Goal: Navigation & Orientation: Find specific page/section

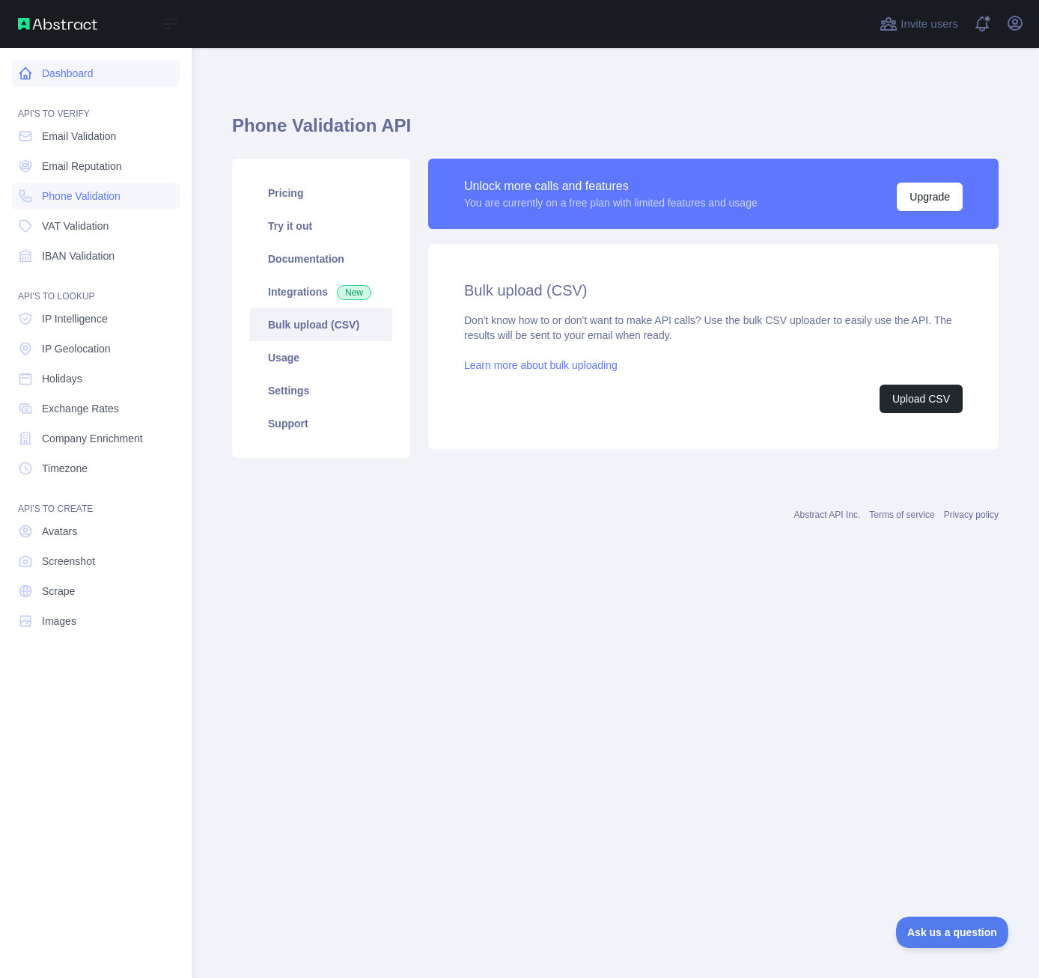
click at [60, 76] on link "Dashboard" at bounding box center [96, 73] width 168 height 27
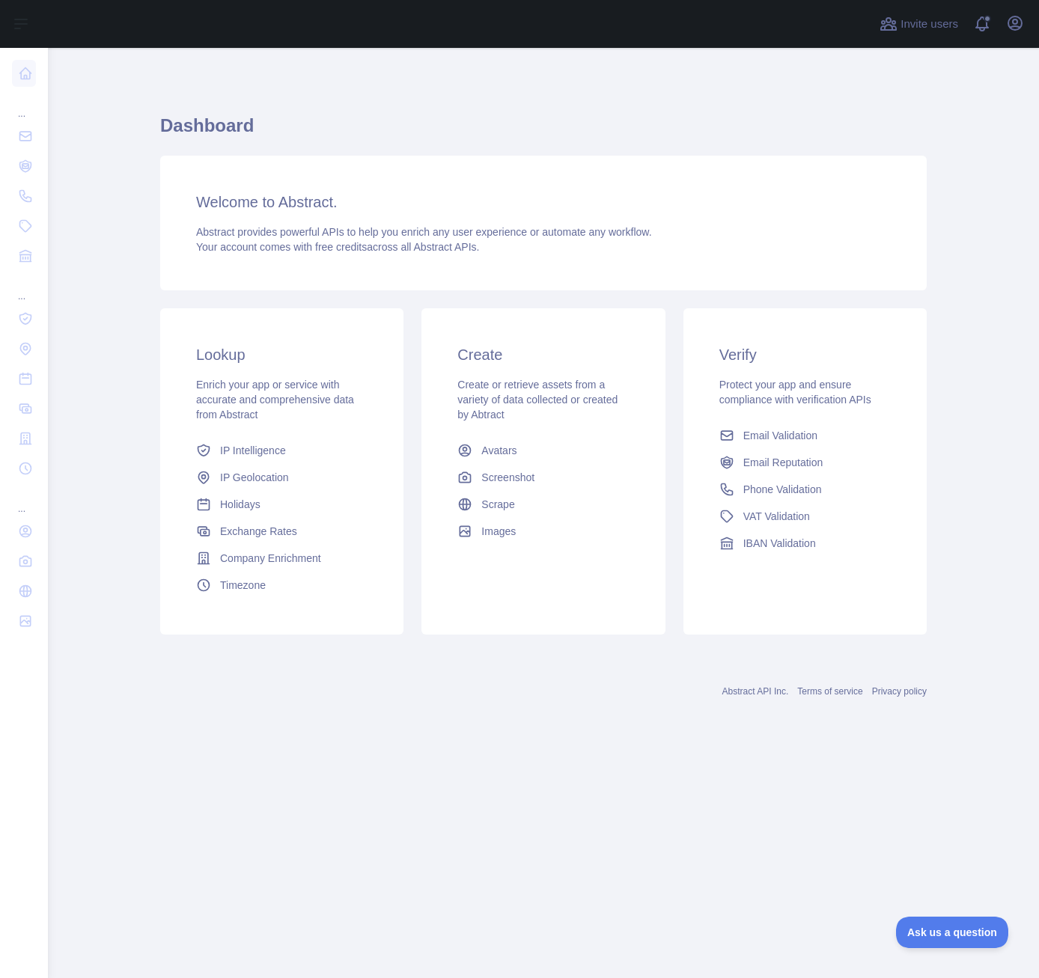
click at [877, 119] on h1 "Dashboard" at bounding box center [543, 132] width 767 height 36
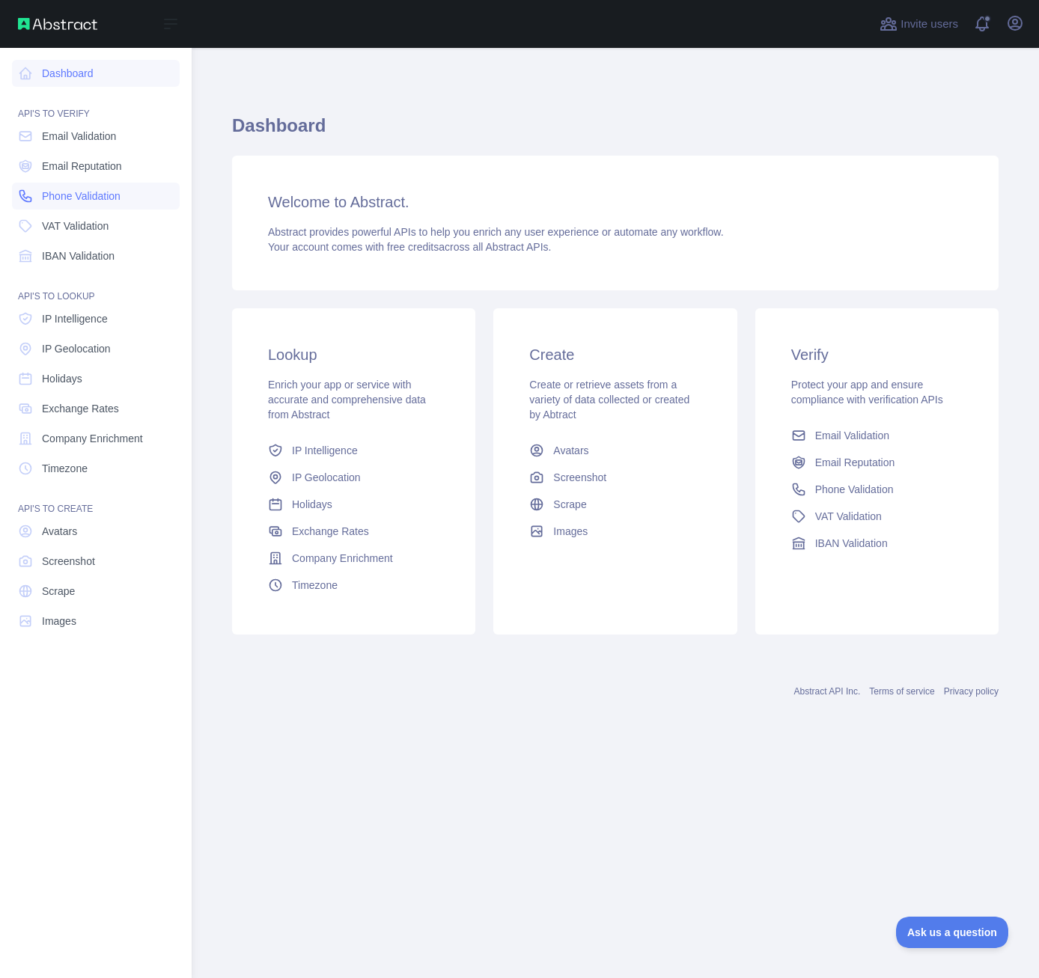
click at [54, 207] on link "Phone Validation" at bounding box center [96, 196] width 168 height 27
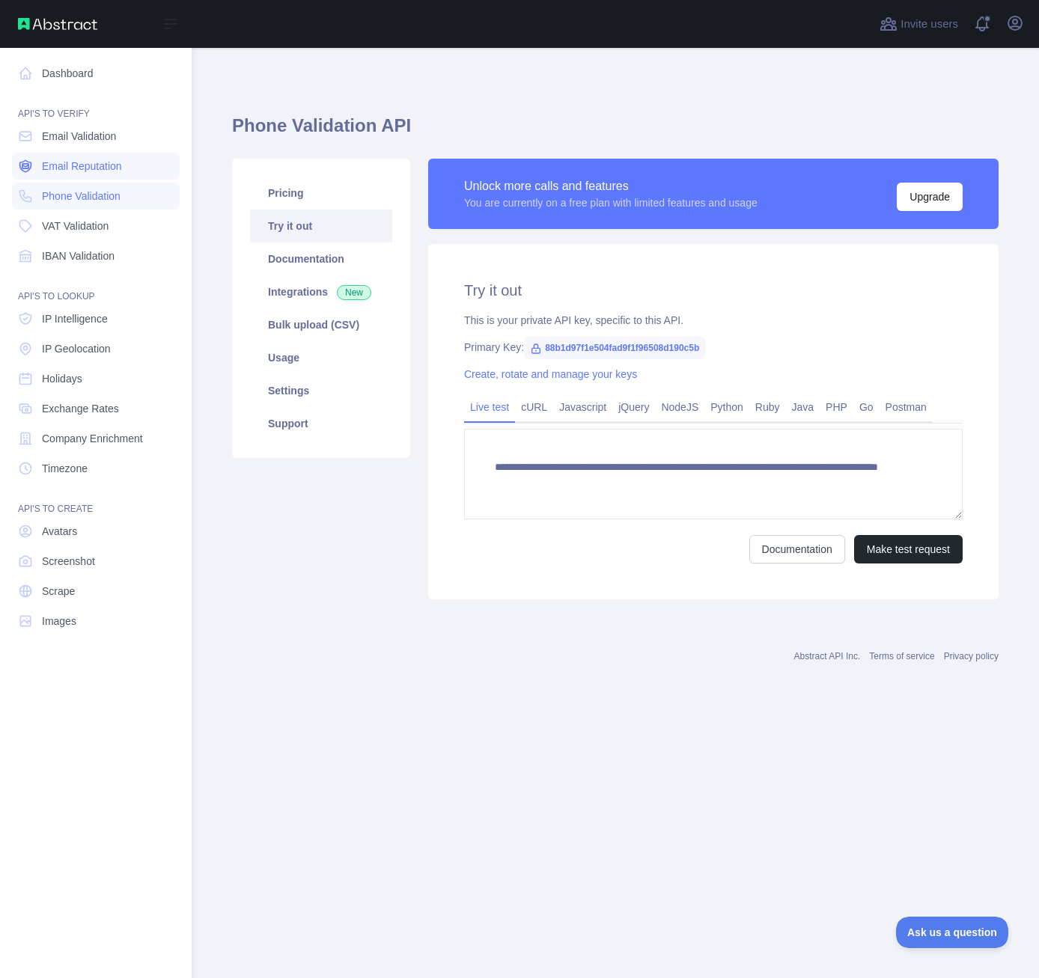
click at [66, 163] on span "Email Reputation" at bounding box center [82, 166] width 80 height 15
click at [79, 138] on span "Email Validation" at bounding box center [79, 136] width 74 height 15
click at [90, 189] on span "Phone Validation" at bounding box center [81, 196] width 79 height 15
